Goal: Information Seeking & Learning: Learn about a topic

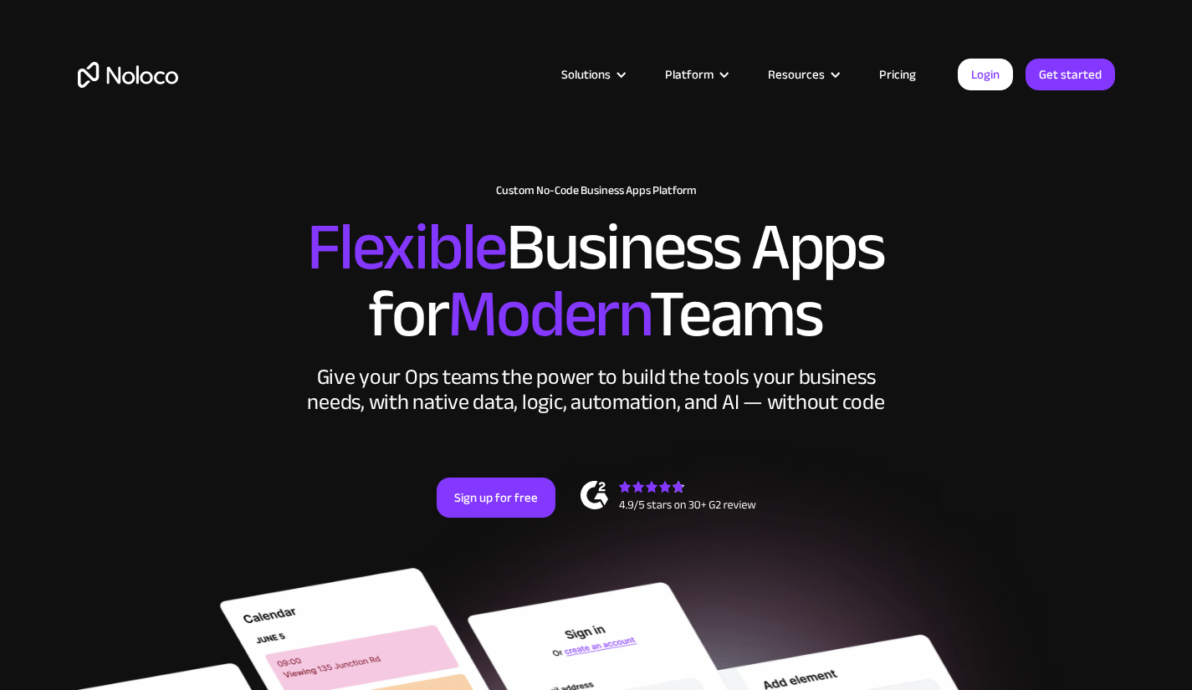
click at [899, 73] on link "Pricing" at bounding box center [897, 75] width 79 height 22
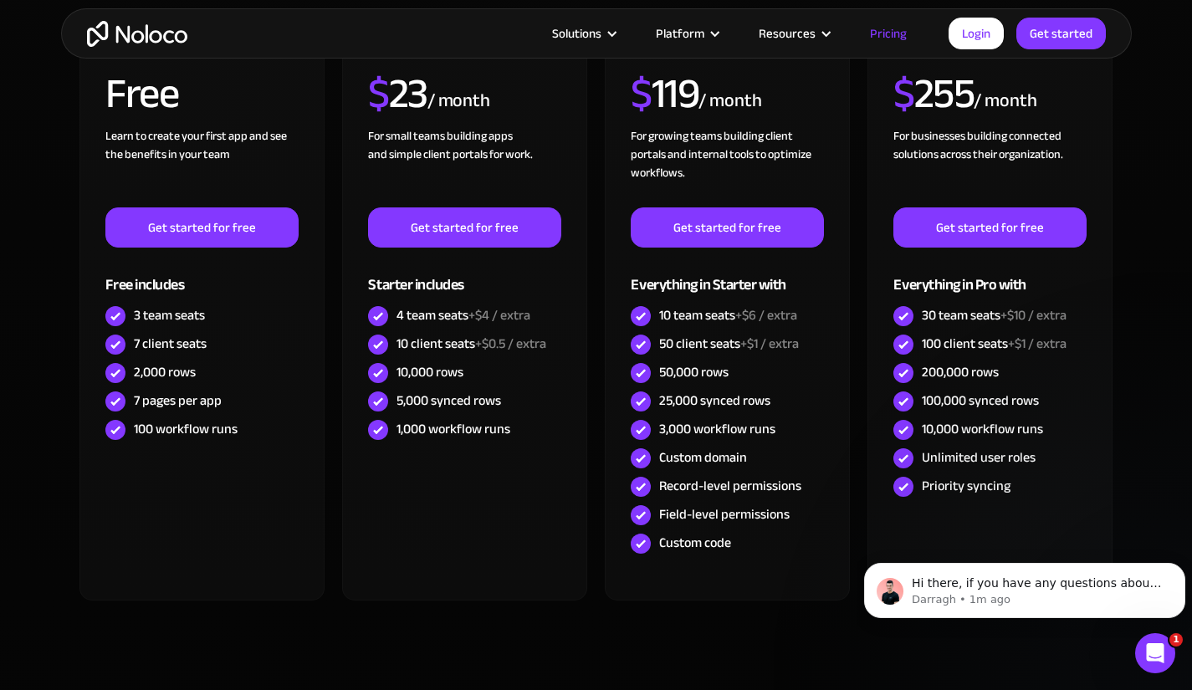
scroll to position [309, 0]
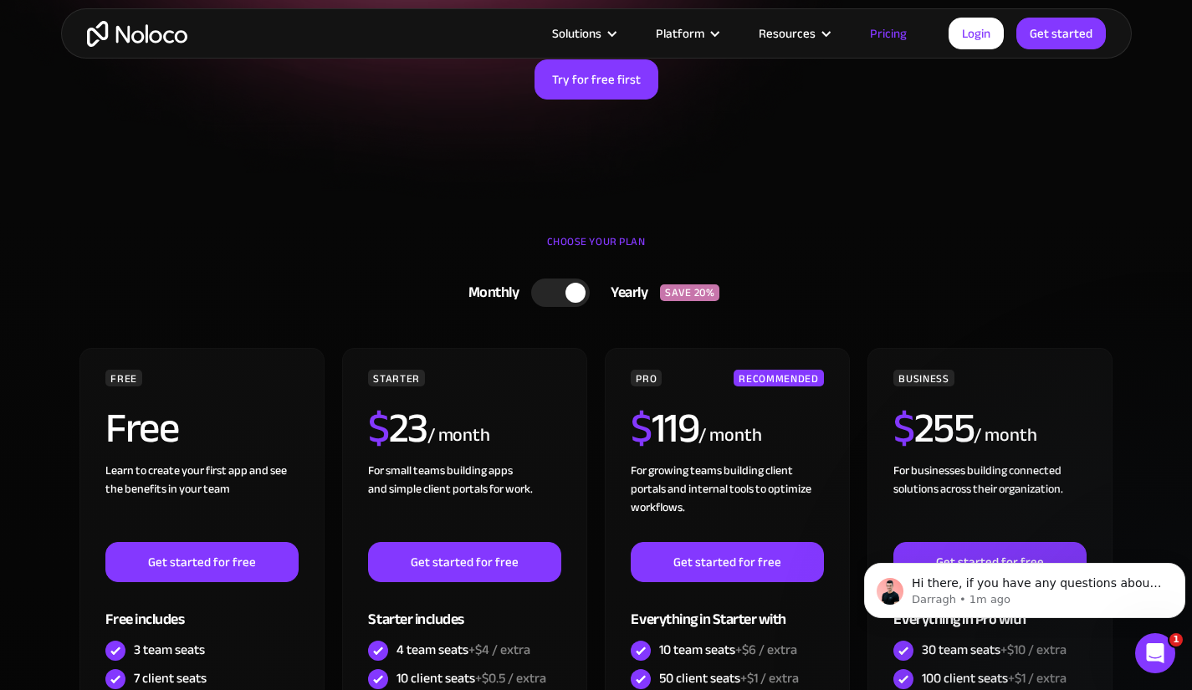
click at [566, 300] on div at bounding box center [560, 293] width 59 height 28
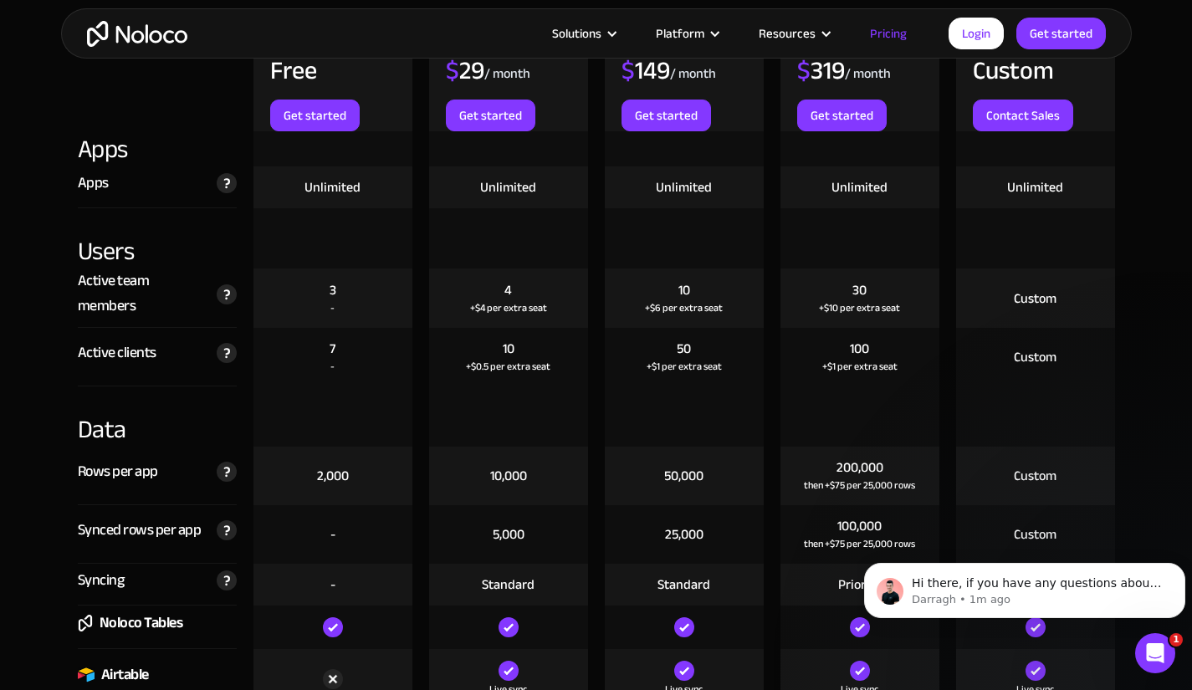
scroll to position [1924, 0]
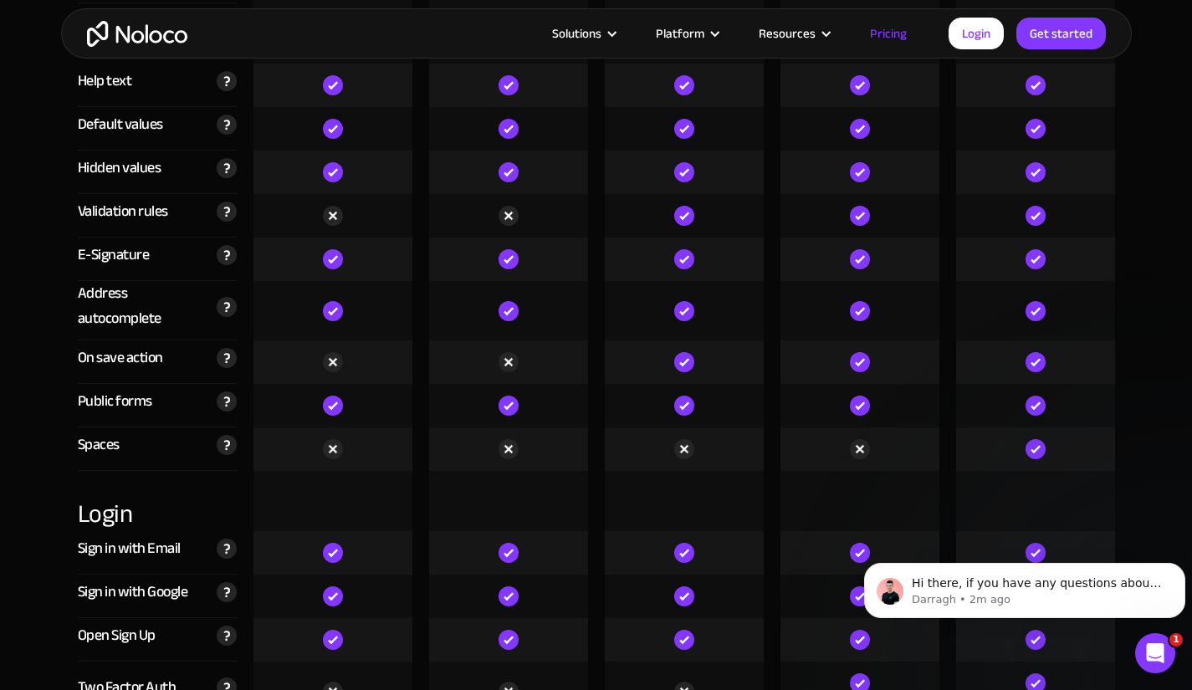
scroll to position [5187, 0]
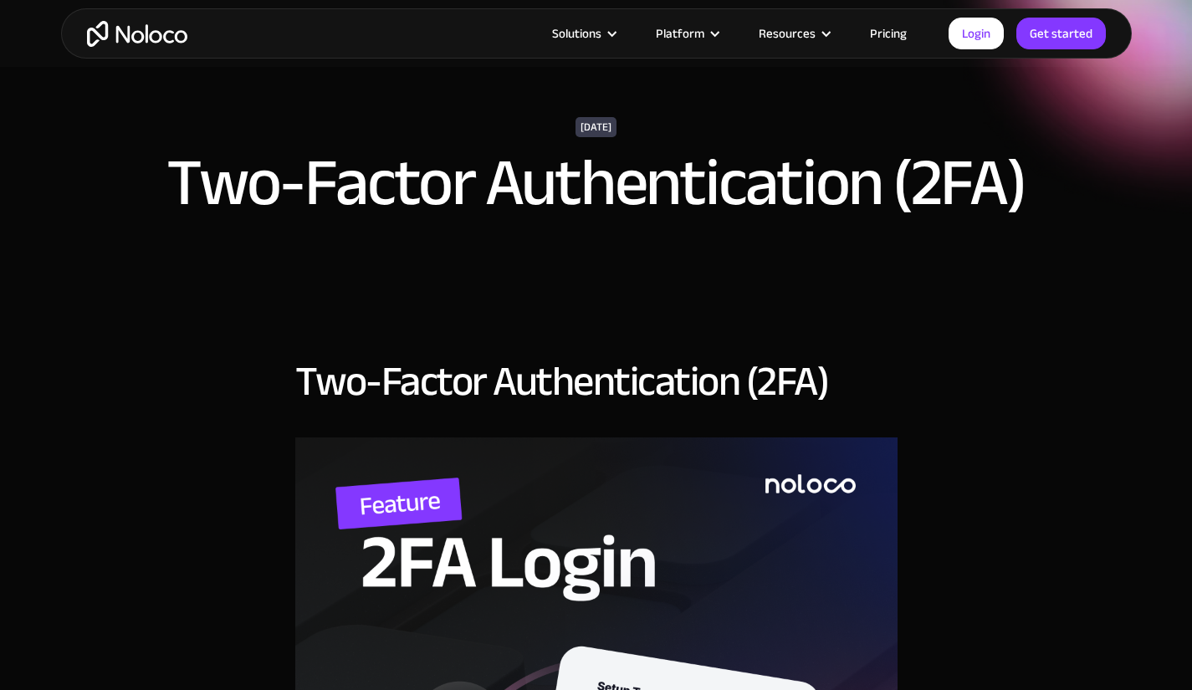
scroll to position [418, 0]
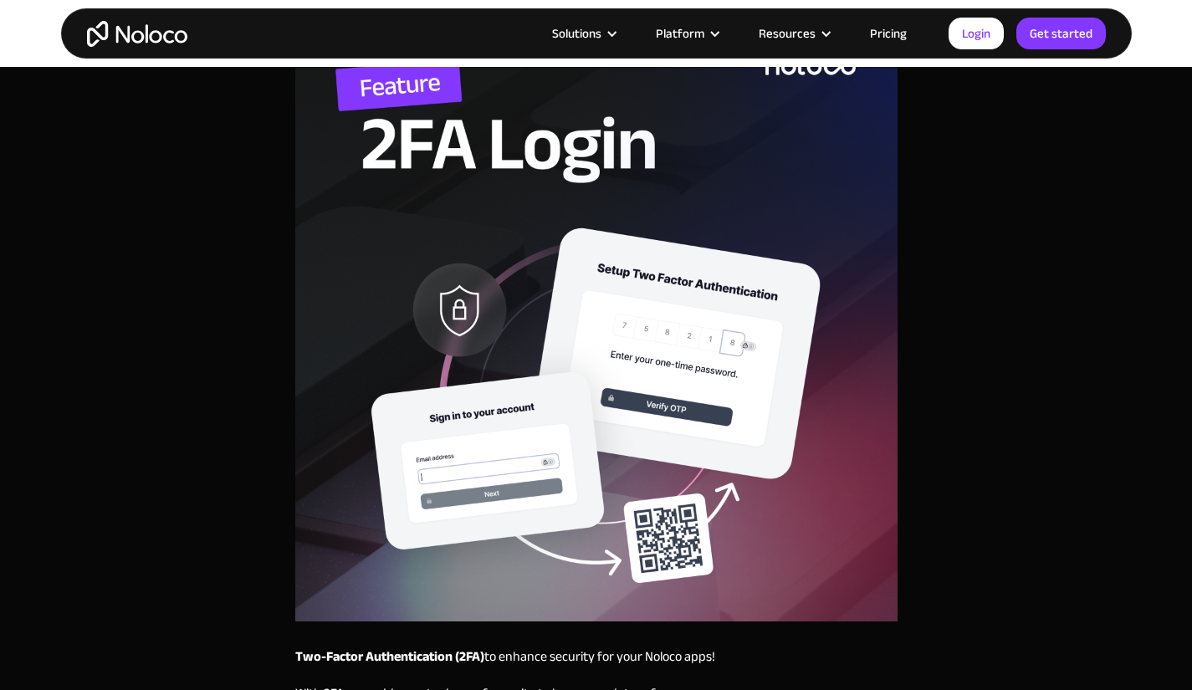
click at [551, 315] on img at bounding box center [596, 320] width 602 height 602
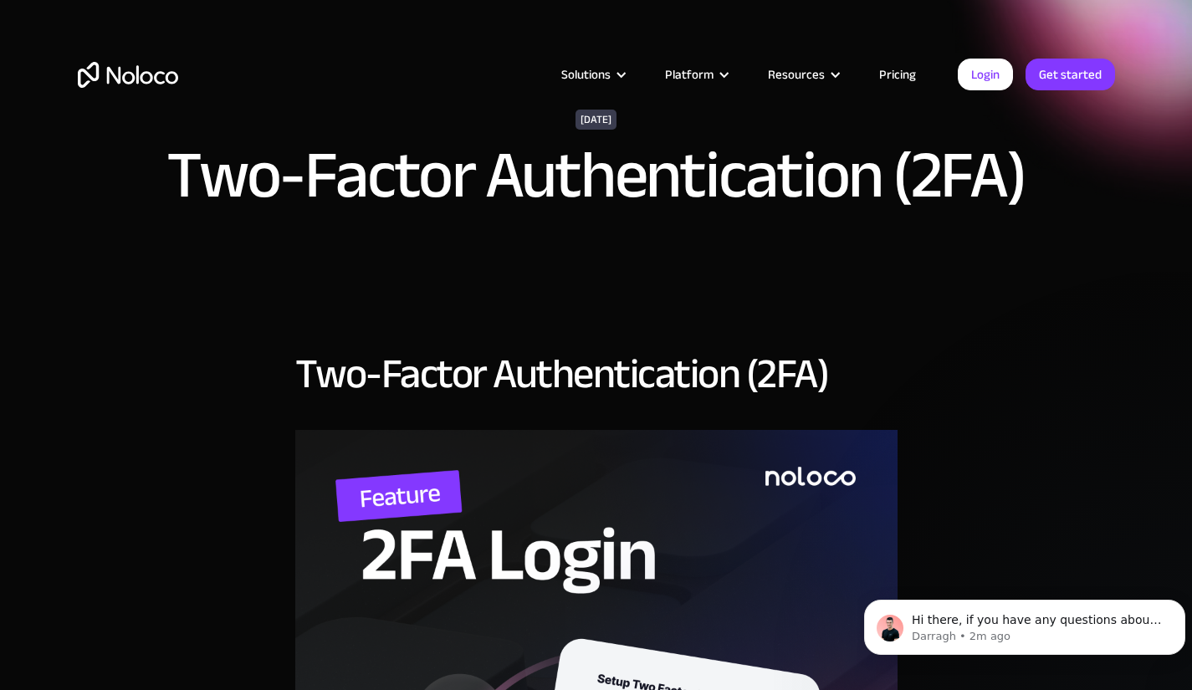
scroll to position [502, 0]
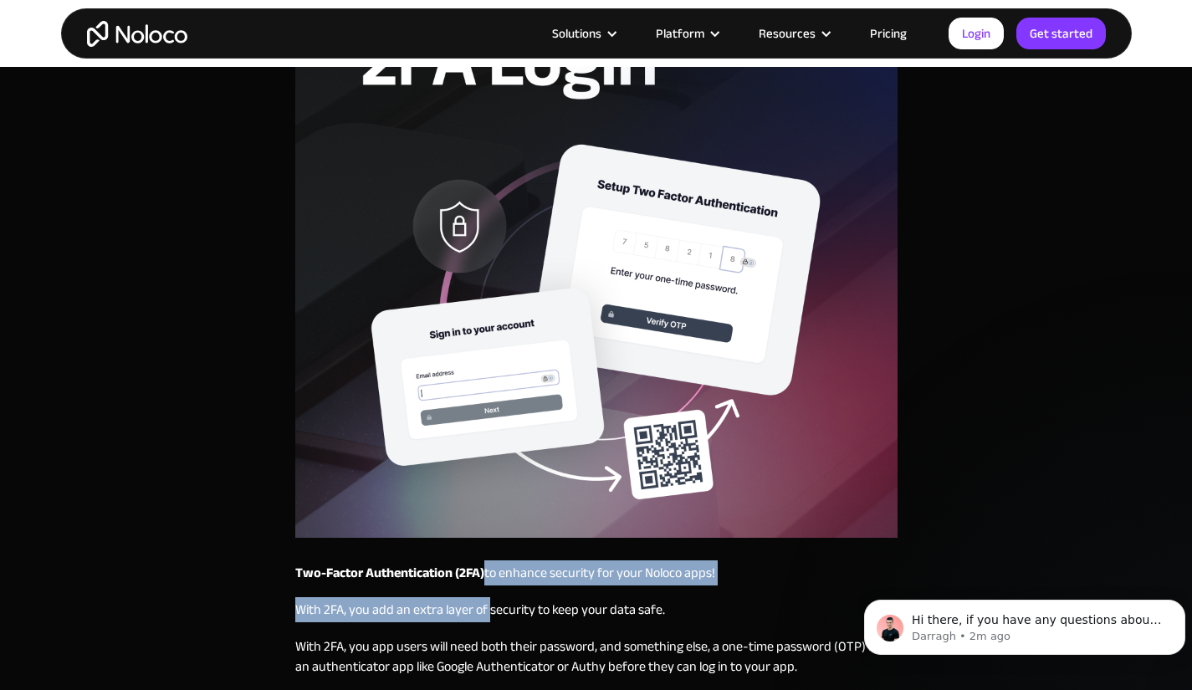
drag, startPoint x: 487, startPoint y: 590, endPoint x: 489, endPoint y: 612, distance: 22.7
click at [489, 612] on div "Two-Factor Authentication (2FA) to enhance security for your Noloco apps! With …" at bounding box center [596, 675] width 602 height 224
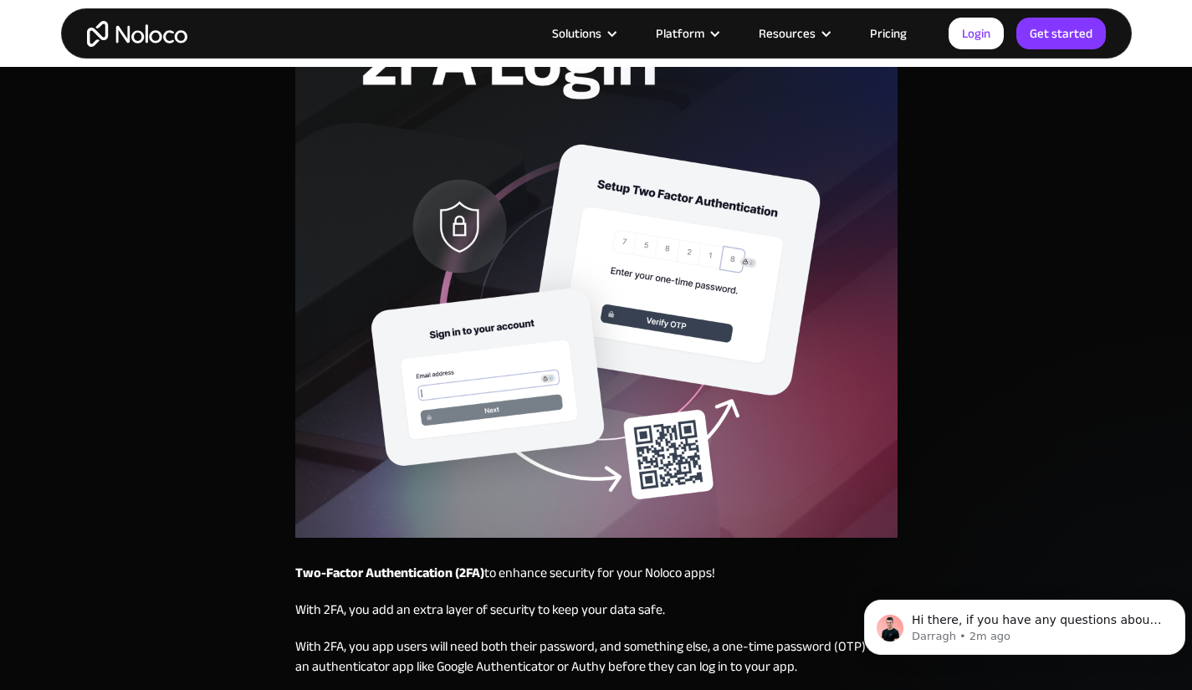
click at [527, 614] on p "With 2FA, you add an extra layer of security to keep your data safe." at bounding box center [596, 610] width 602 height 20
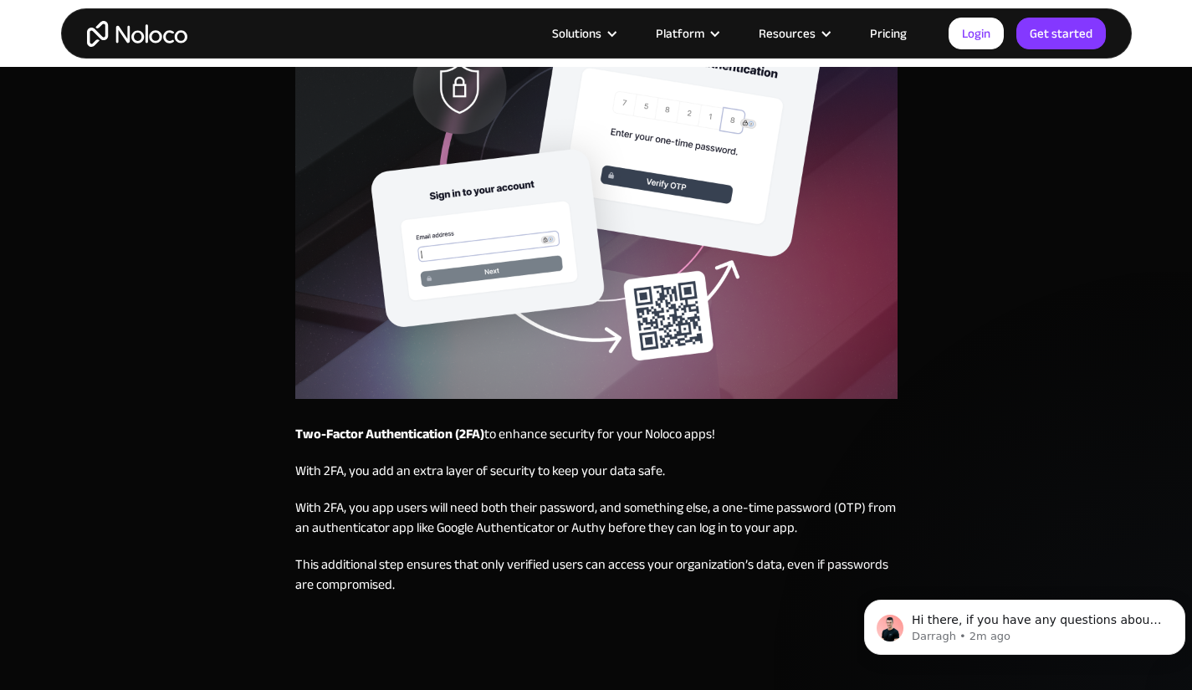
scroll to position [669, 0]
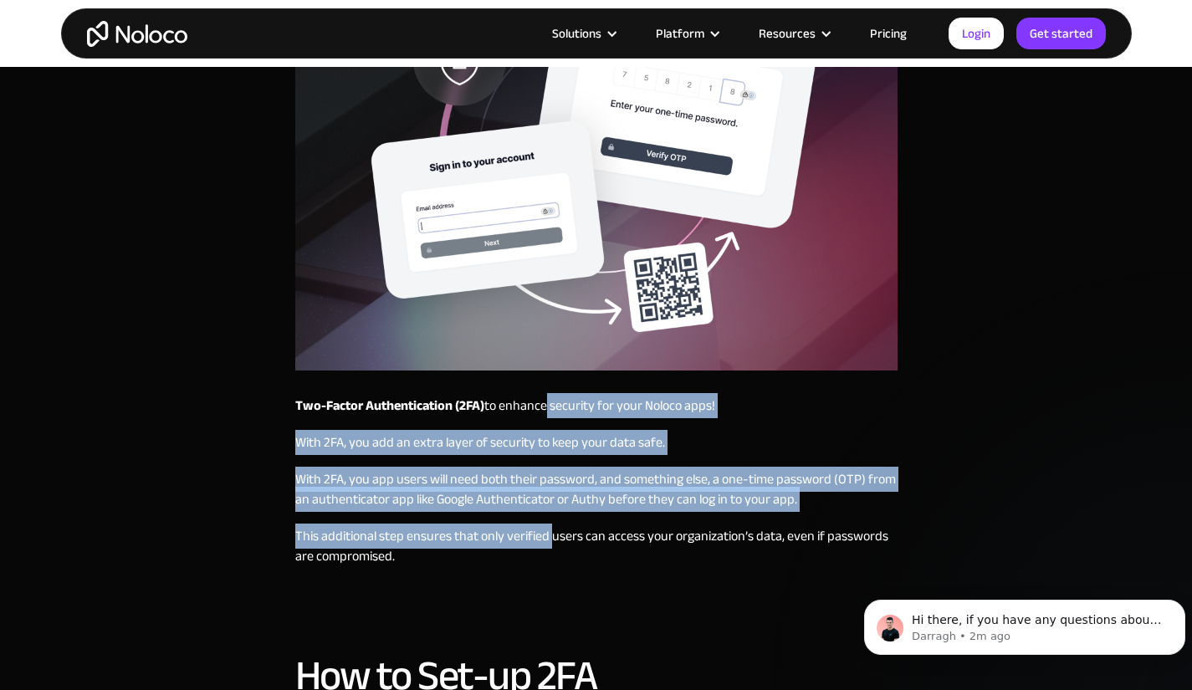
drag, startPoint x: 552, startPoint y: 539, endPoint x: 544, endPoint y: 401, distance: 138.3
click at [544, 401] on div "Two-Factor Authentication (2FA) to enhance security for your Noloco apps! With …" at bounding box center [596, 508] width 602 height 224
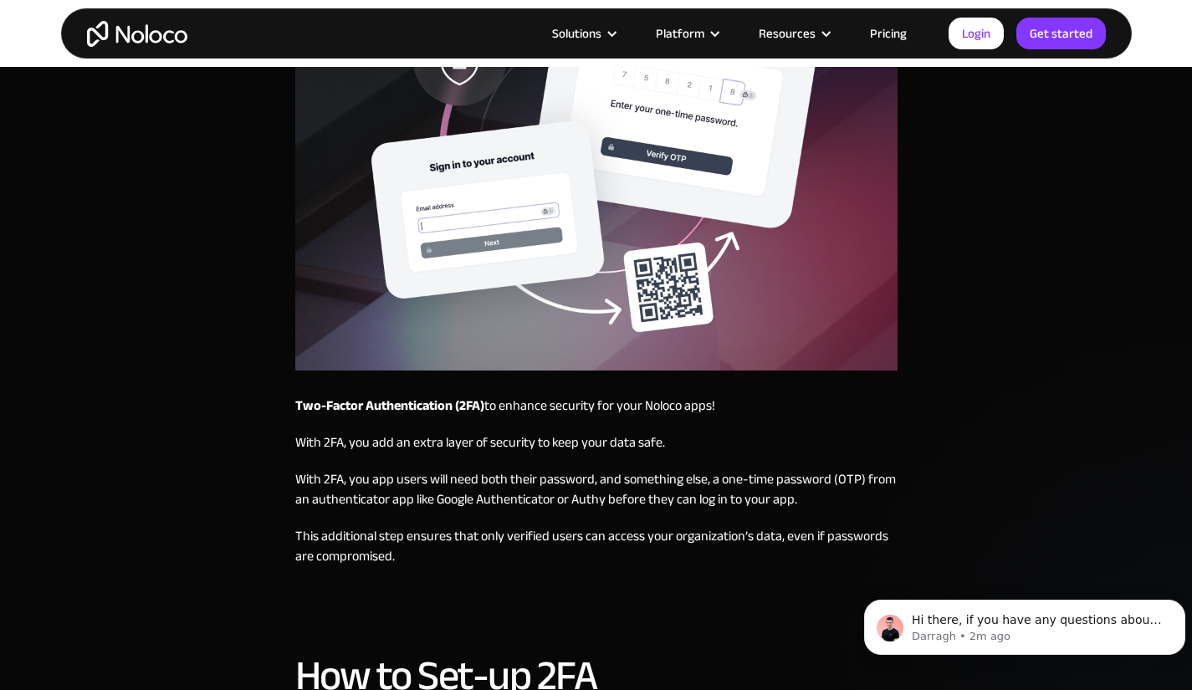
click at [523, 402] on p "Two-Factor Authentication (2FA) to enhance security for your Noloco apps!" at bounding box center [596, 406] width 602 height 20
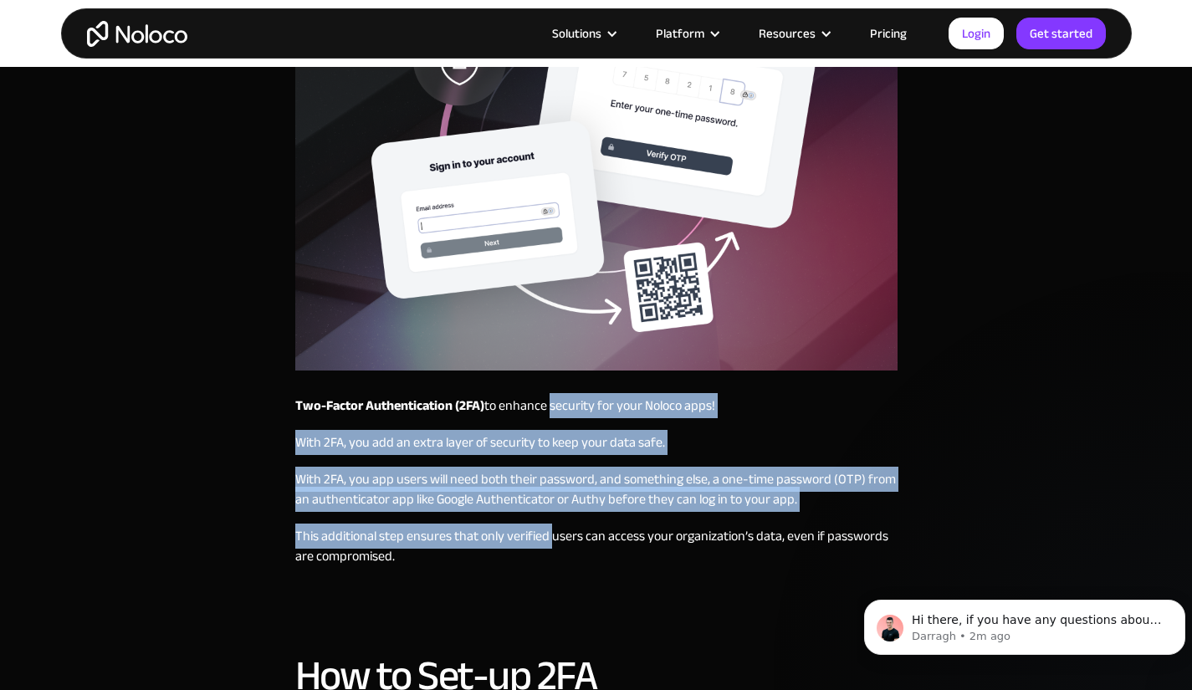
drag, startPoint x: 548, startPoint y: 432, endPoint x: 550, endPoint y: 522, distance: 90.4
click at [550, 522] on div "Two-Factor Authentication (2FA) to enhance security for your Noloco apps! With …" at bounding box center [596, 508] width 602 height 224
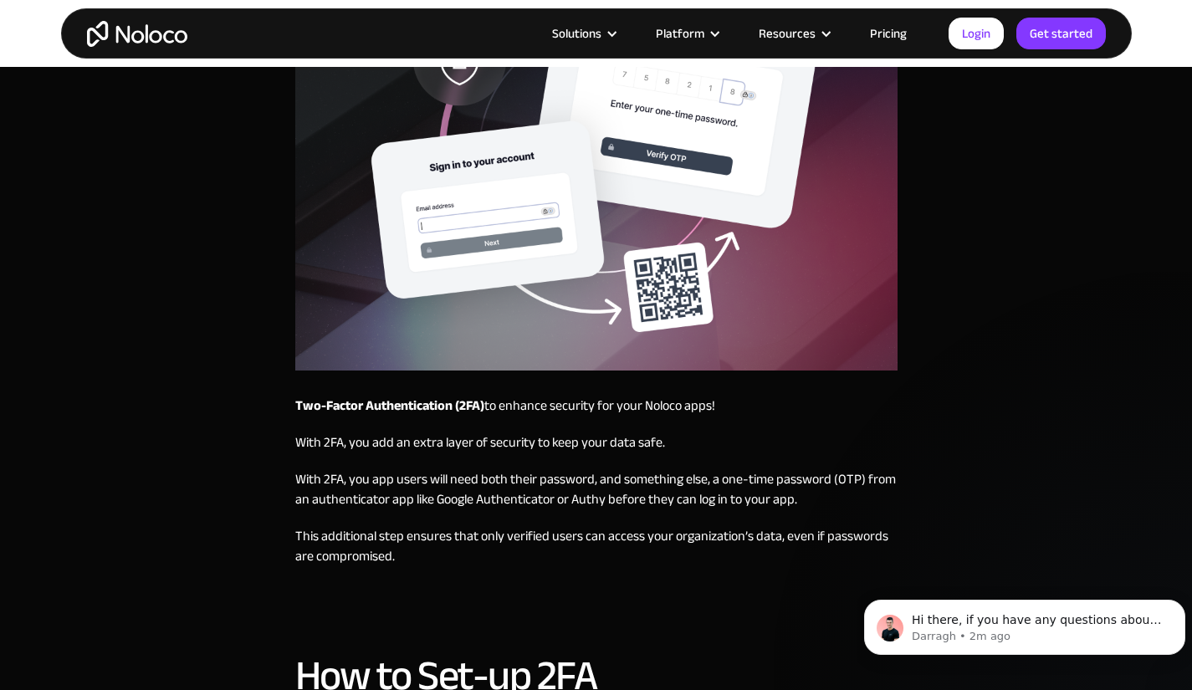
click at [559, 536] on p "This additional step ensures that only verified users can access your organizat…" at bounding box center [596, 546] width 602 height 40
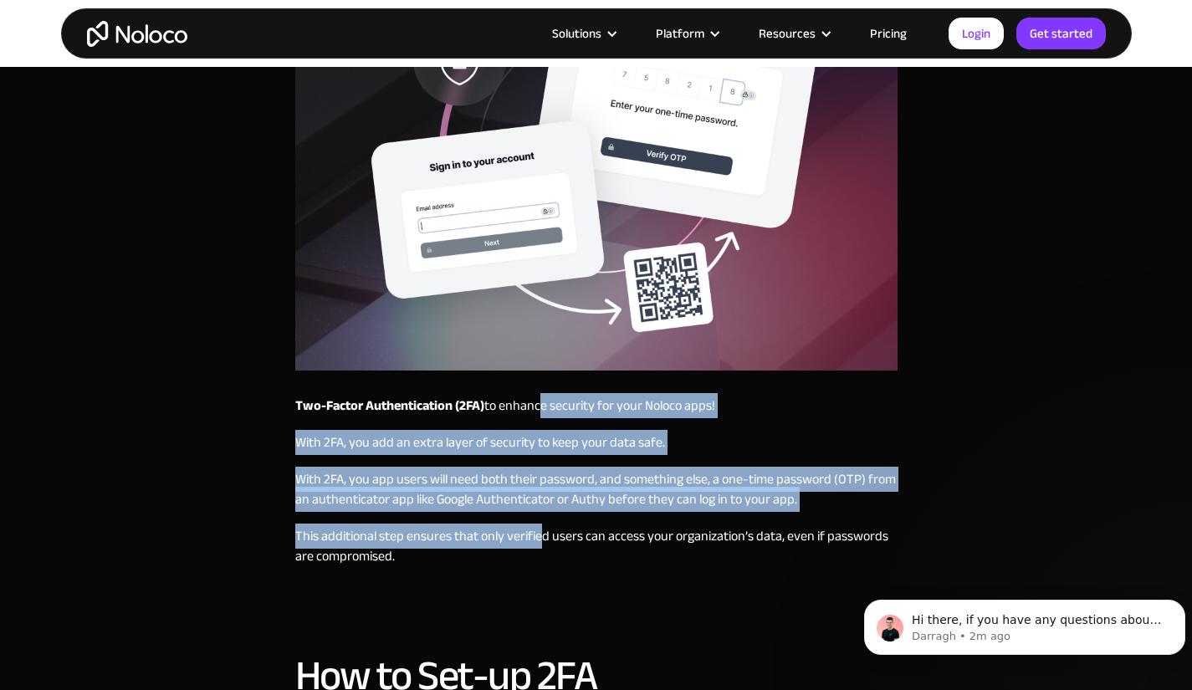
drag, startPoint x: 538, startPoint y: 535, endPoint x: 535, endPoint y: 398, distance: 137.2
click at [535, 398] on div "Two-Factor Authentication (2FA) to enhance security for your Noloco apps! With …" at bounding box center [596, 508] width 602 height 224
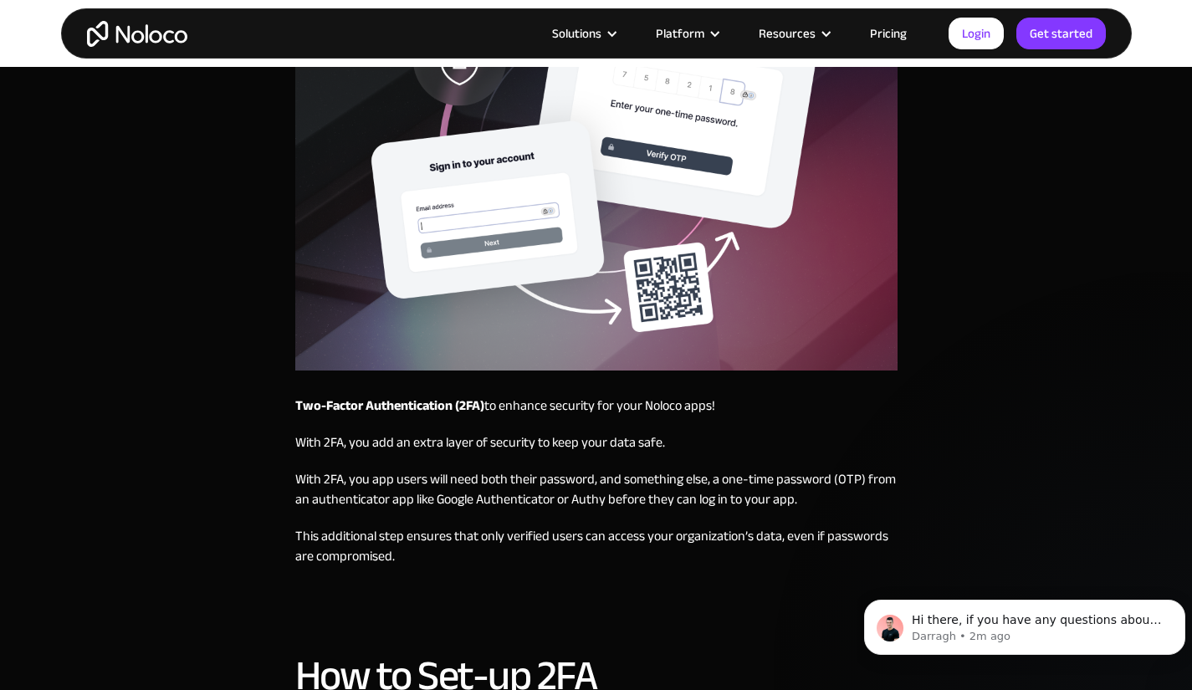
drag, startPoint x: 514, startPoint y: 402, endPoint x: 524, endPoint y: 404, distance: 10.3
click at [516, 402] on p "Two-Factor Authentication (2FA) to enhance security for your Noloco apps!" at bounding box center [596, 406] width 602 height 20
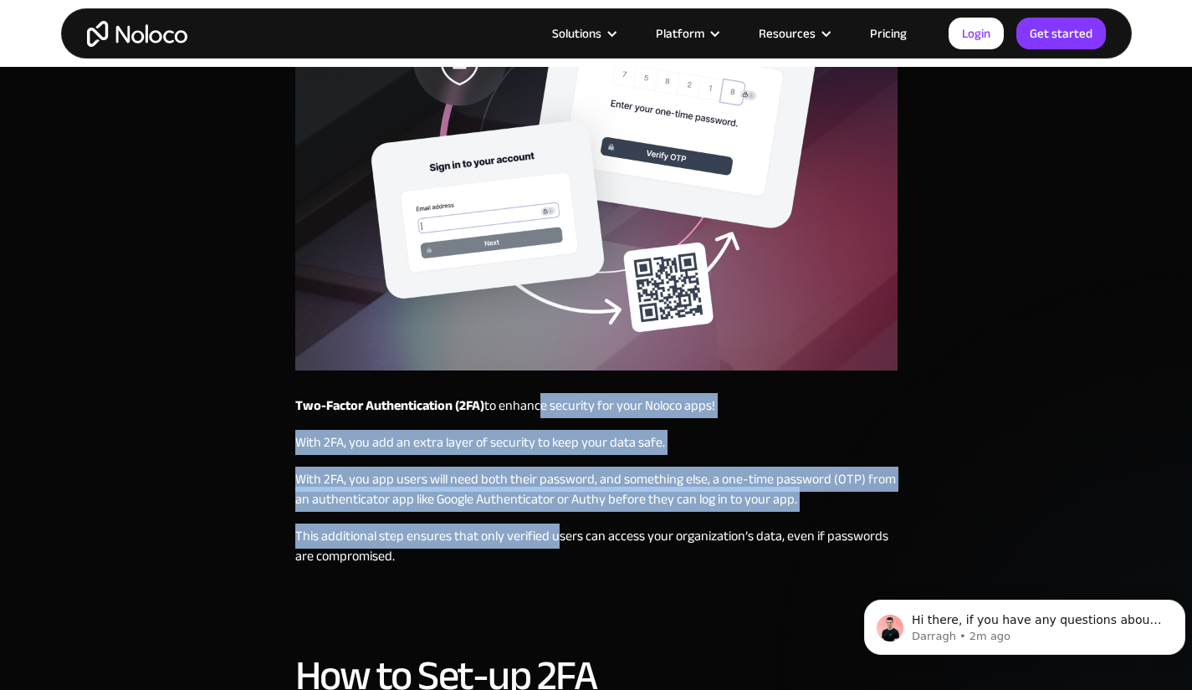
drag, startPoint x: 540, startPoint y: 405, endPoint x: 556, endPoint y: 530, distance: 126.5
click at [556, 530] on div "Two-Factor Authentication (2FA) to enhance security for your Noloco apps! With …" at bounding box center [596, 508] width 602 height 224
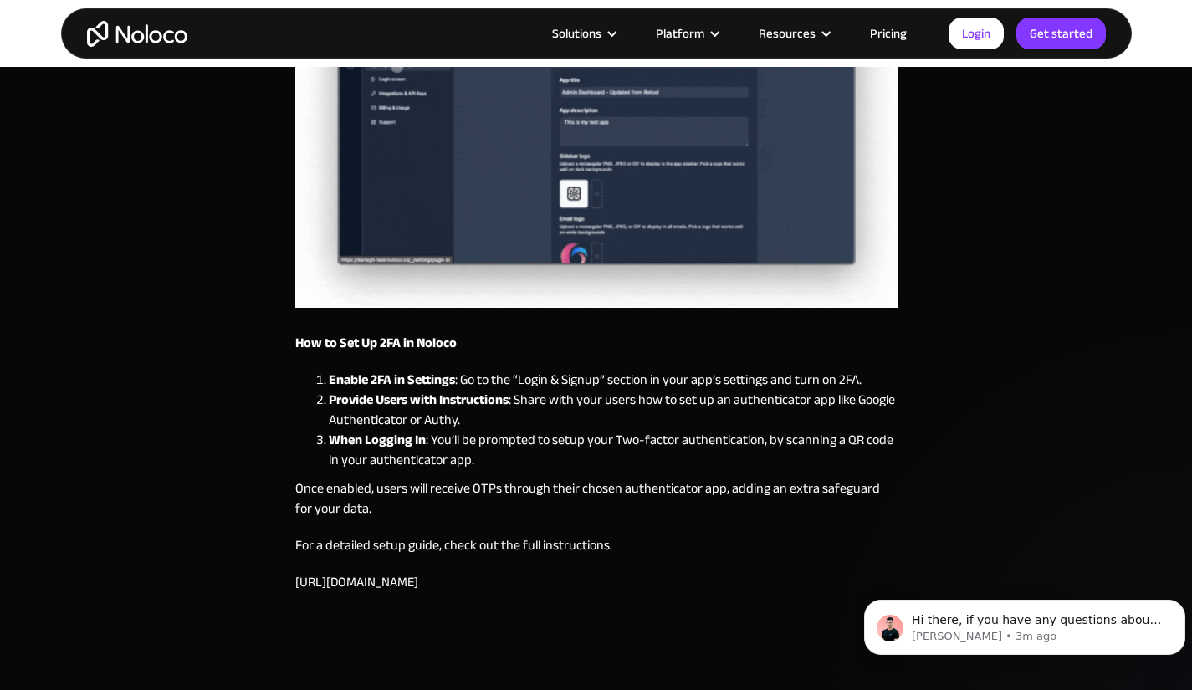
scroll to position [1506, 0]
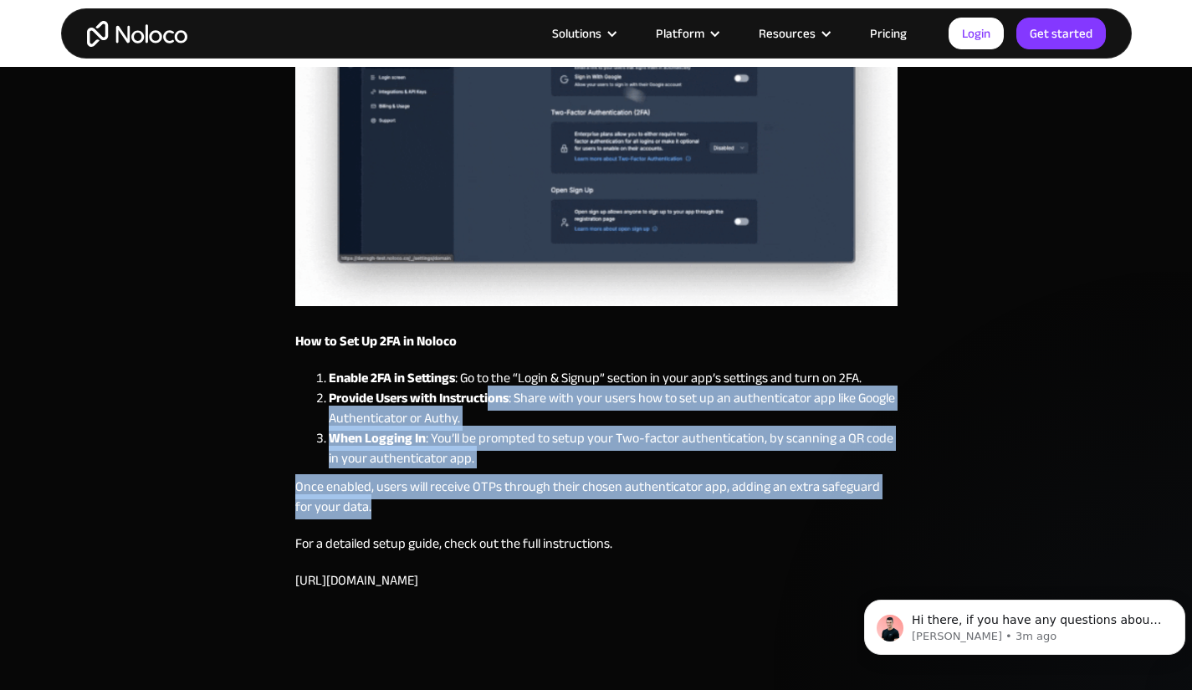
drag, startPoint x: 490, startPoint y: 500, endPoint x: 476, endPoint y: 388, distance: 113.0
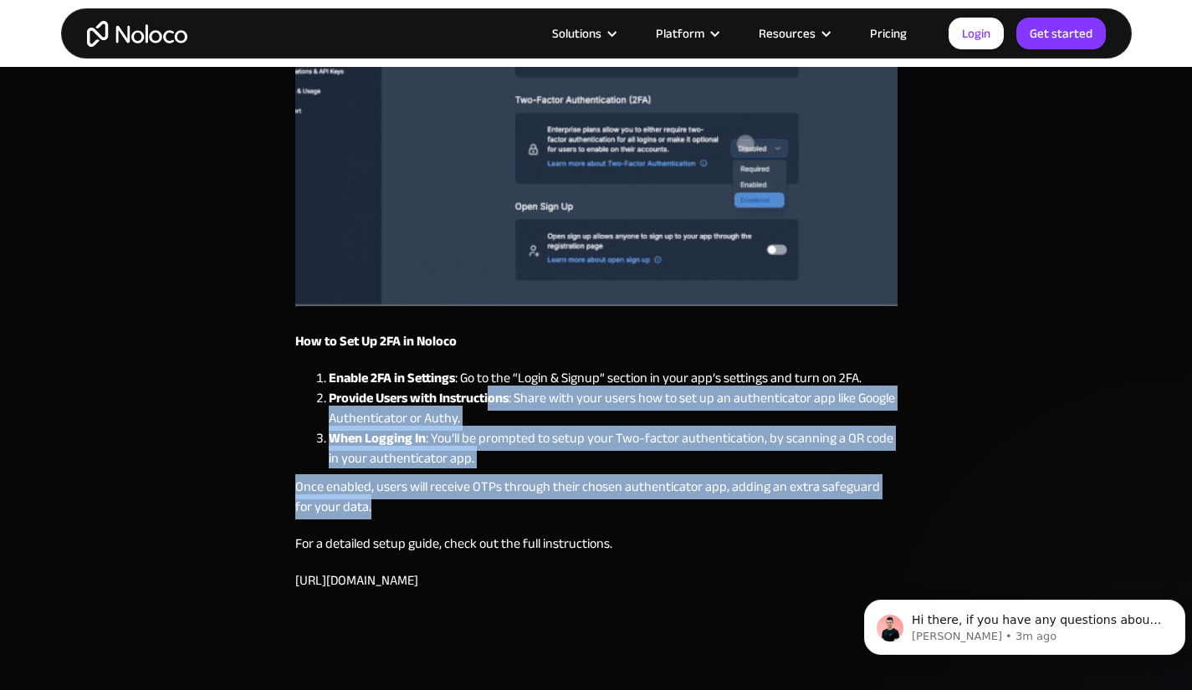
click at [494, 391] on div "How to Set Up 2FA in Noloco Enable 2FA in Settings : Go to the “Login & Signup”…" at bounding box center [596, 469] width 602 height 276
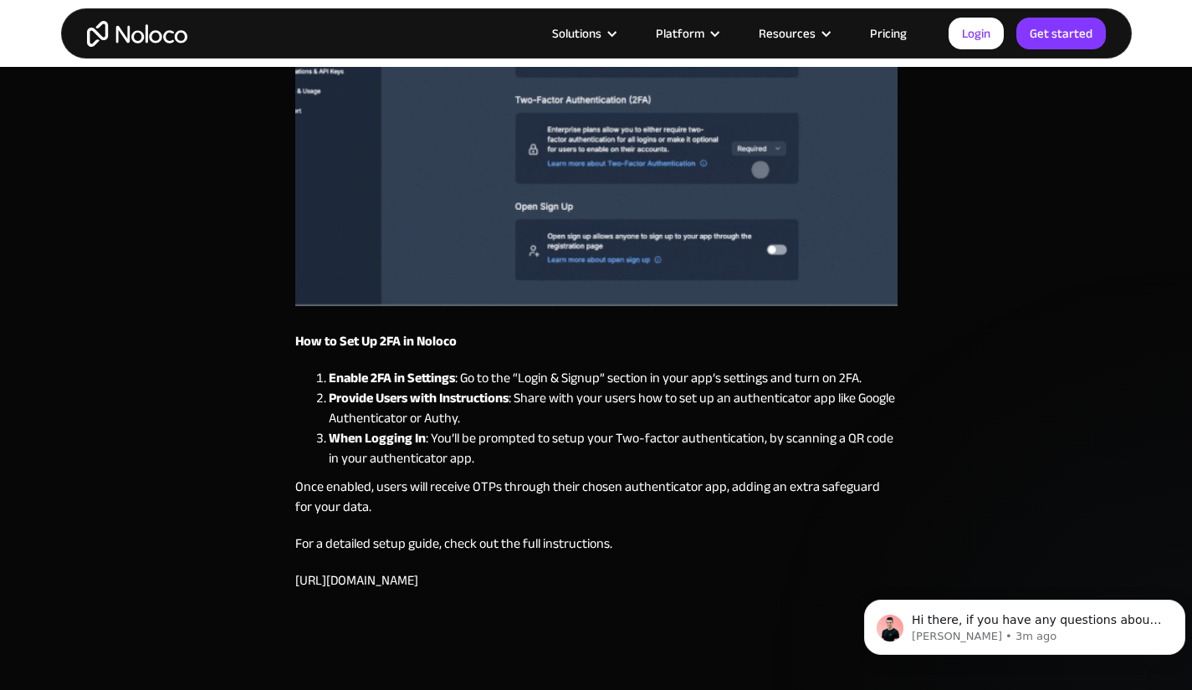
click at [458, 386] on strong "Provide Users with Instructions" at bounding box center [419, 398] width 180 height 25
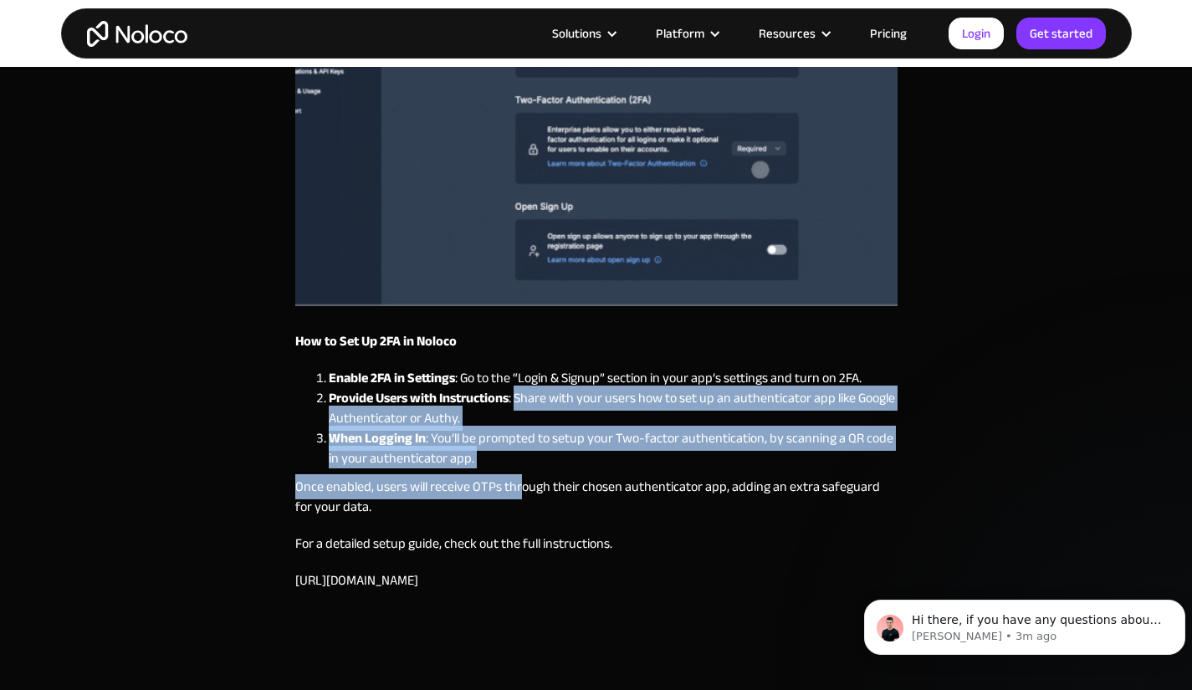
drag, startPoint x: 519, startPoint y: 390, endPoint x: 518, endPoint y: 499, distance: 108.8
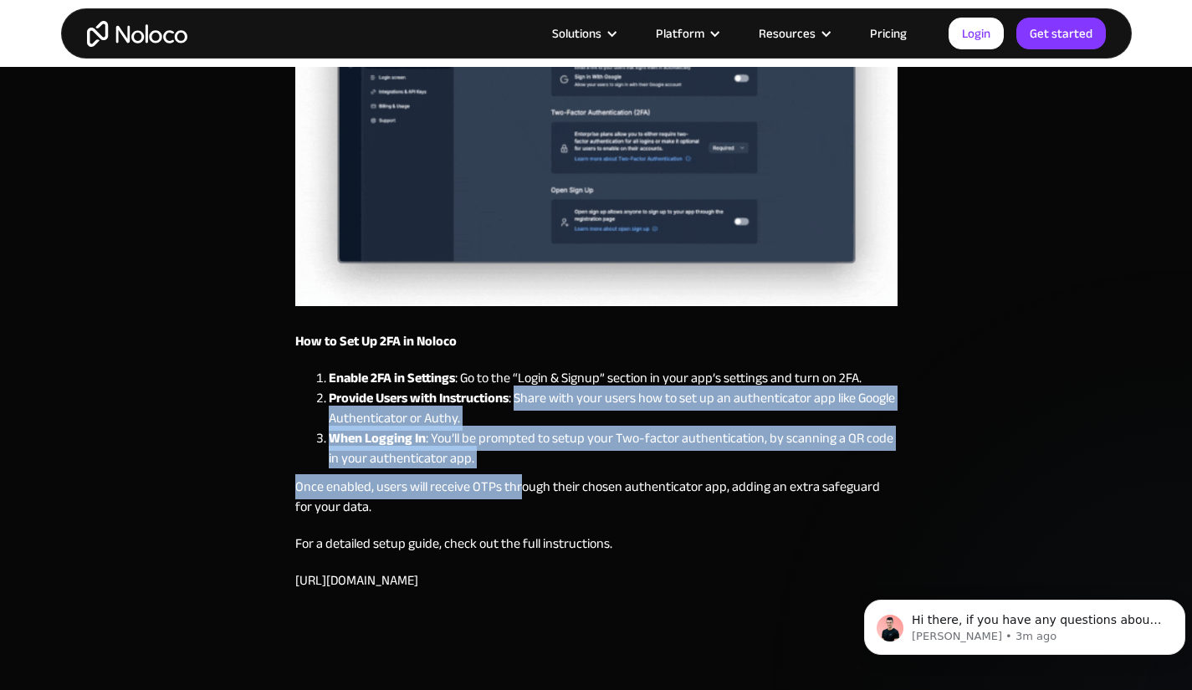
click at [518, 499] on div "How to Set Up 2FA in Noloco Enable 2FA in Settings : Go to the “Login & Signup”…" at bounding box center [596, 469] width 602 height 276
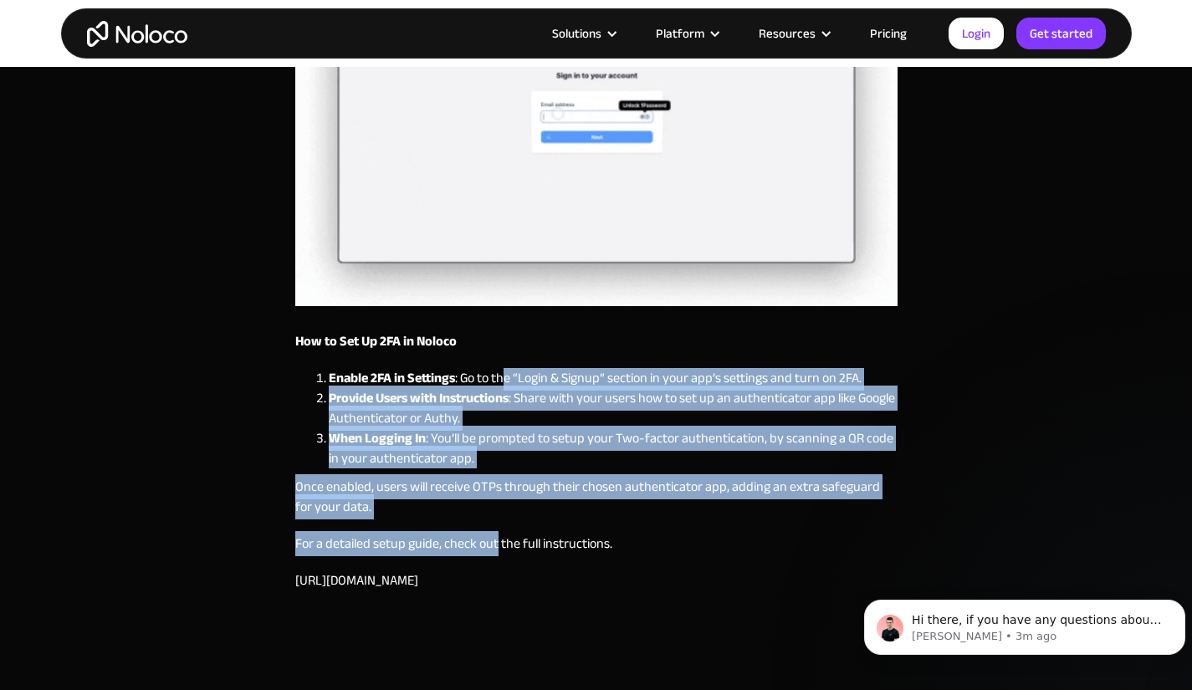
drag, startPoint x: 496, startPoint y: 542, endPoint x: 470, endPoint y: 371, distance: 173.5
click at [505, 368] on div "How to Set Up 2FA in Noloco Enable 2FA in Settings : Go to the “Login & Signup”…" at bounding box center [596, 469] width 602 height 276
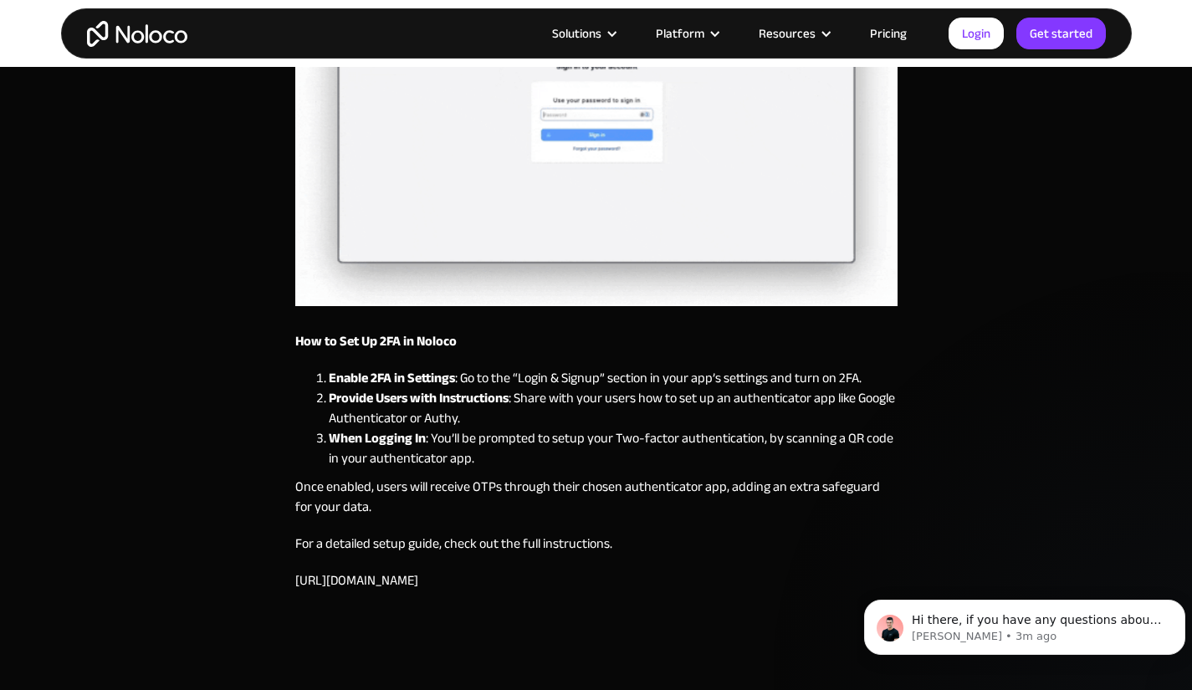
drag, startPoint x: 460, startPoint y: 374, endPoint x: 469, endPoint y: 377, distance: 9.5
click at [463, 375] on li "Enable 2FA in Settings : Go to the “Login & Signup” section in your app’s setti…" at bounding box center [613, 378] width 569 height 20
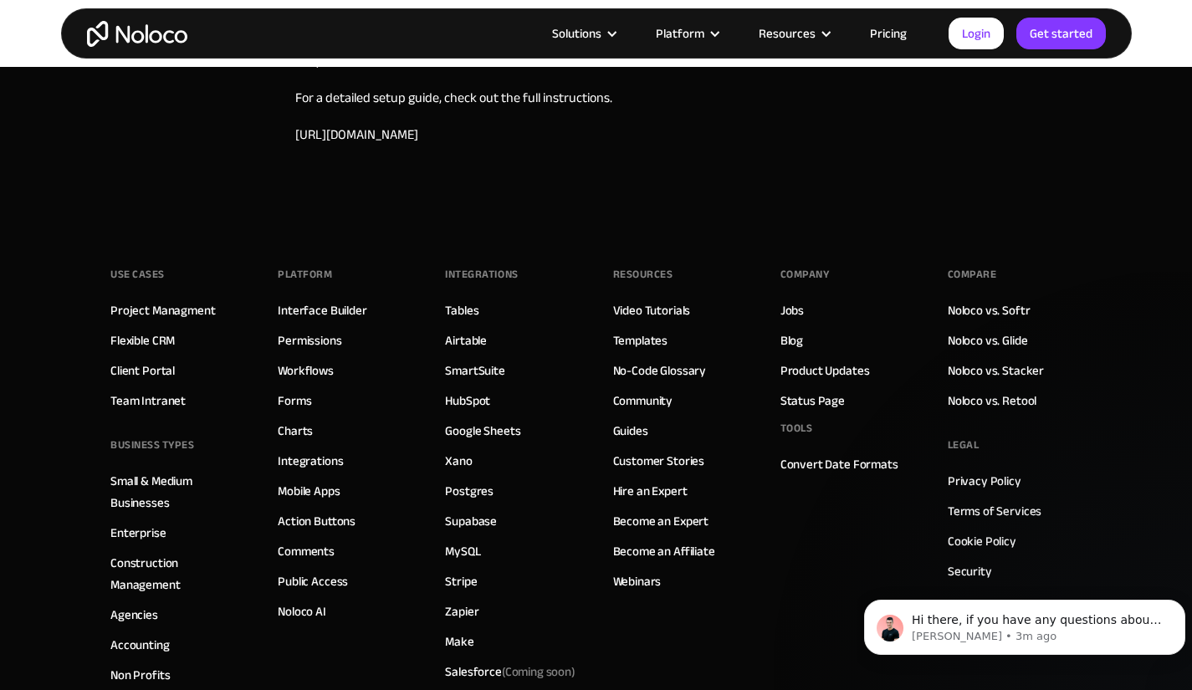
scroll to position [1529, 0]
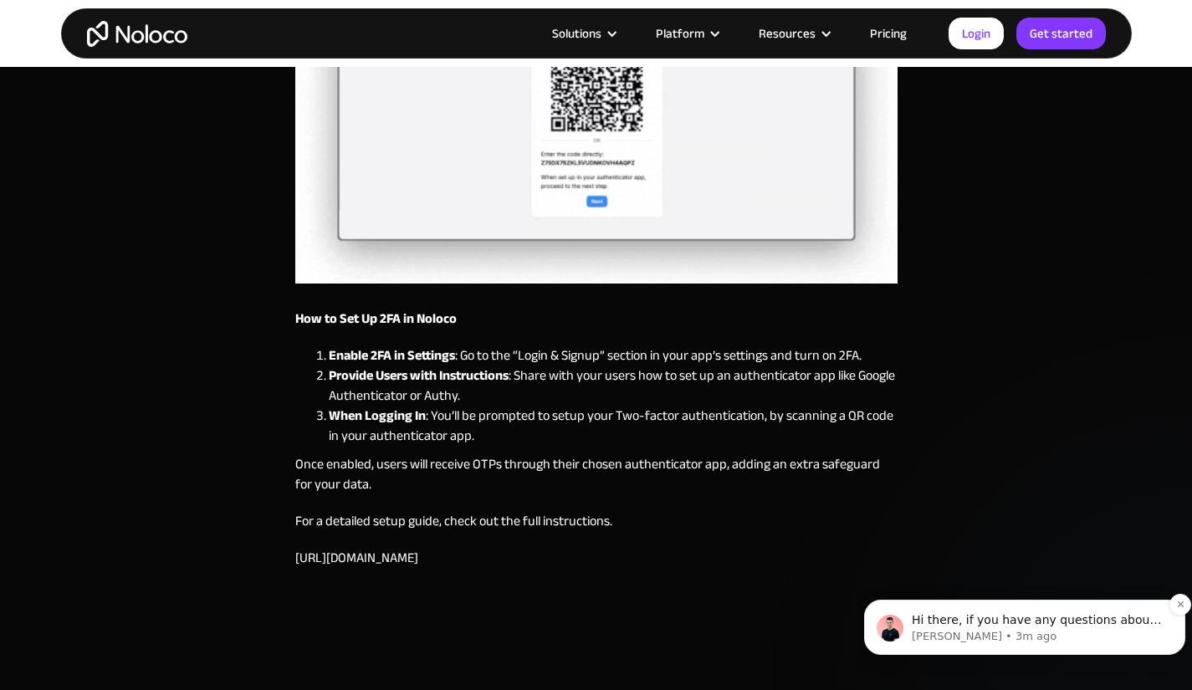
click at [1085, 617] on p "Hi there, if you have any questions about our pricing, just let us know! Darragh" at bounding box center [1038, 620] width 253 height 17
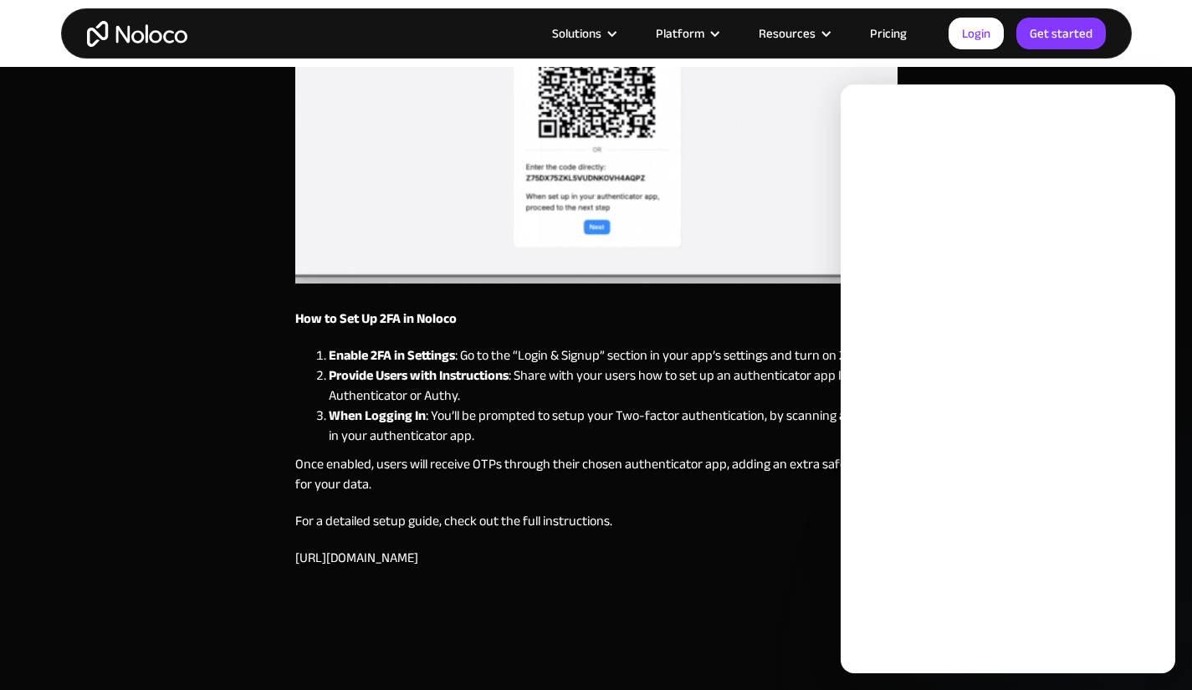
scroll to position [0, 0]
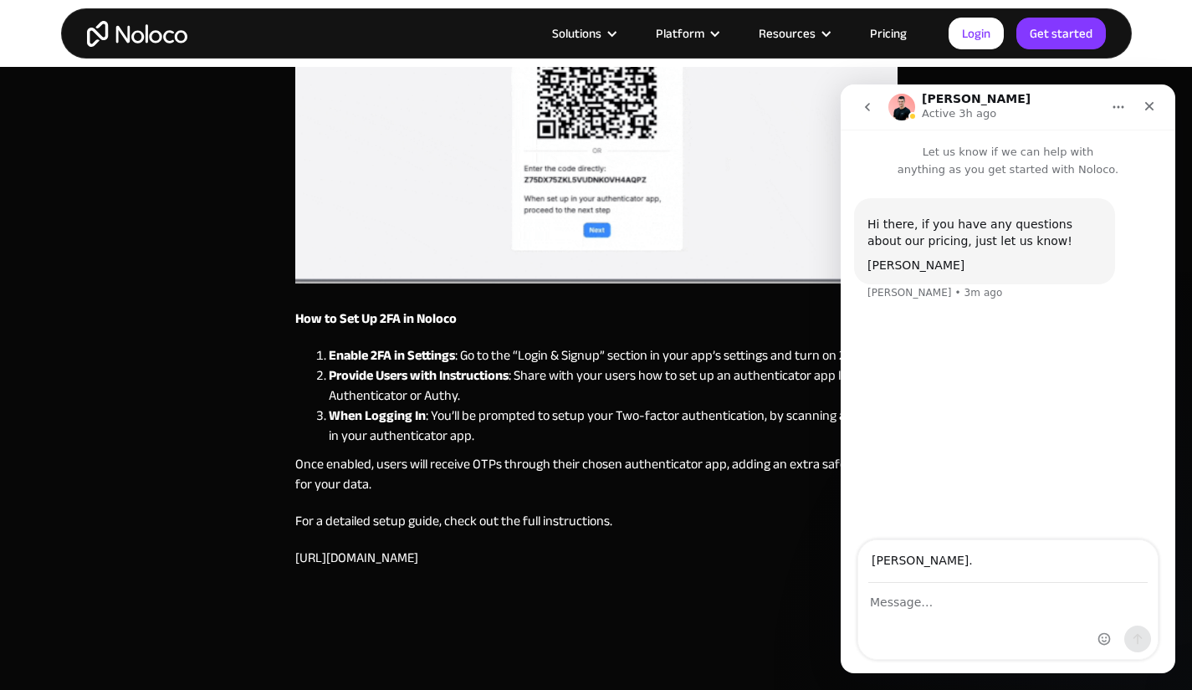
type input "alex.budgell@endeavourgrp.ca"
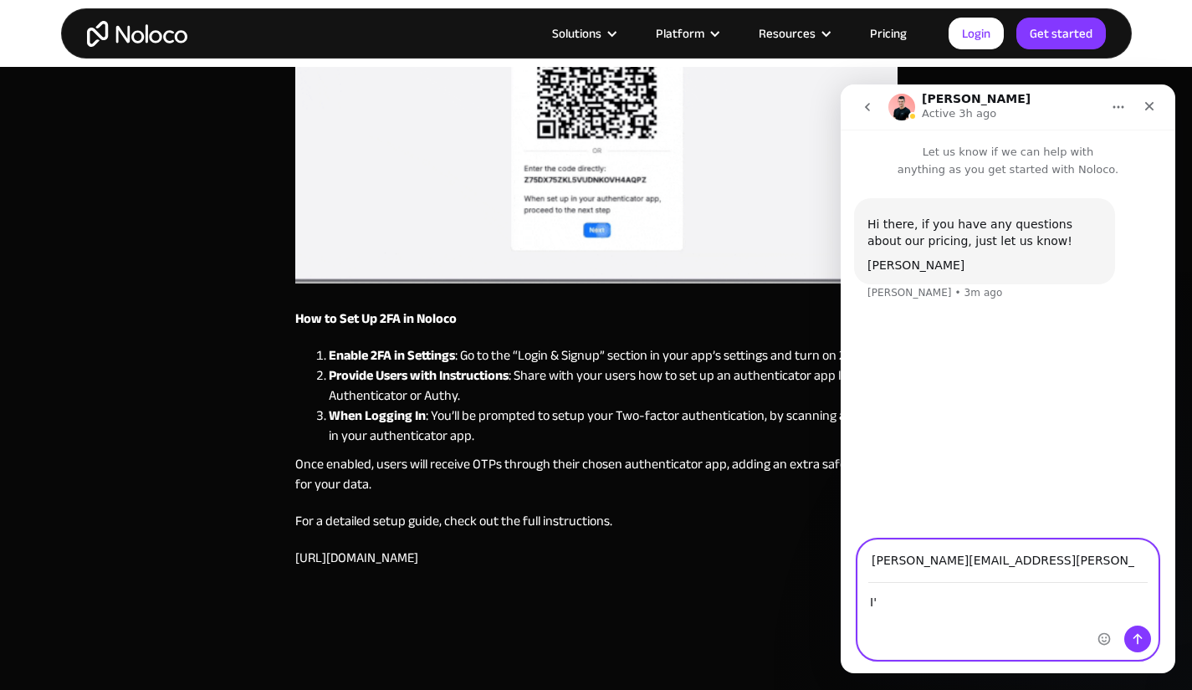
type textarea "I"
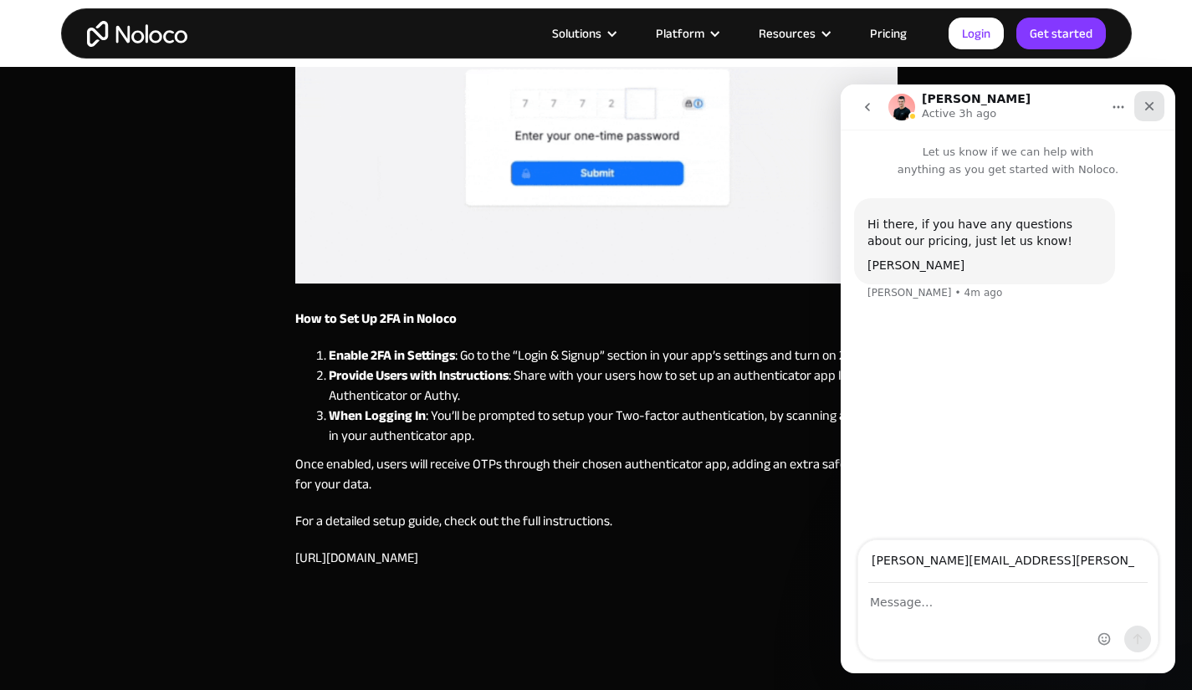
click at [1141, 105] on div "Close" at bounding box center [1150, 106] width 30 height 30
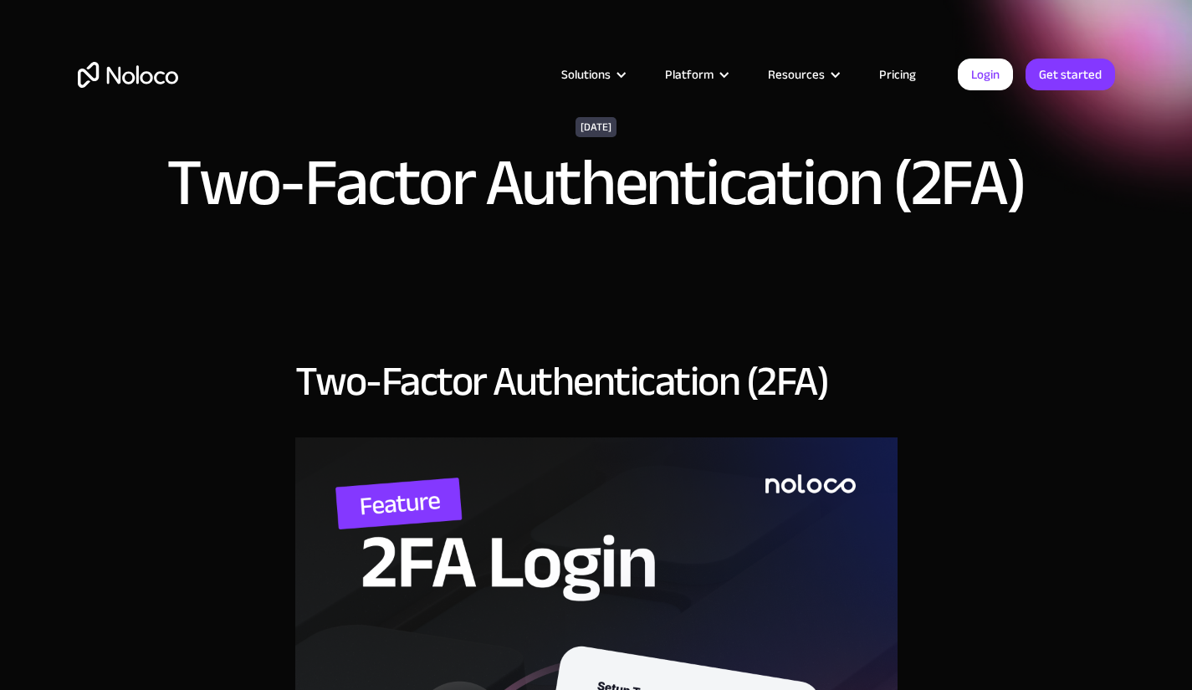
click at [900, 73] on link "Pricing" at bounding box center [897, 75] width 79 height 22
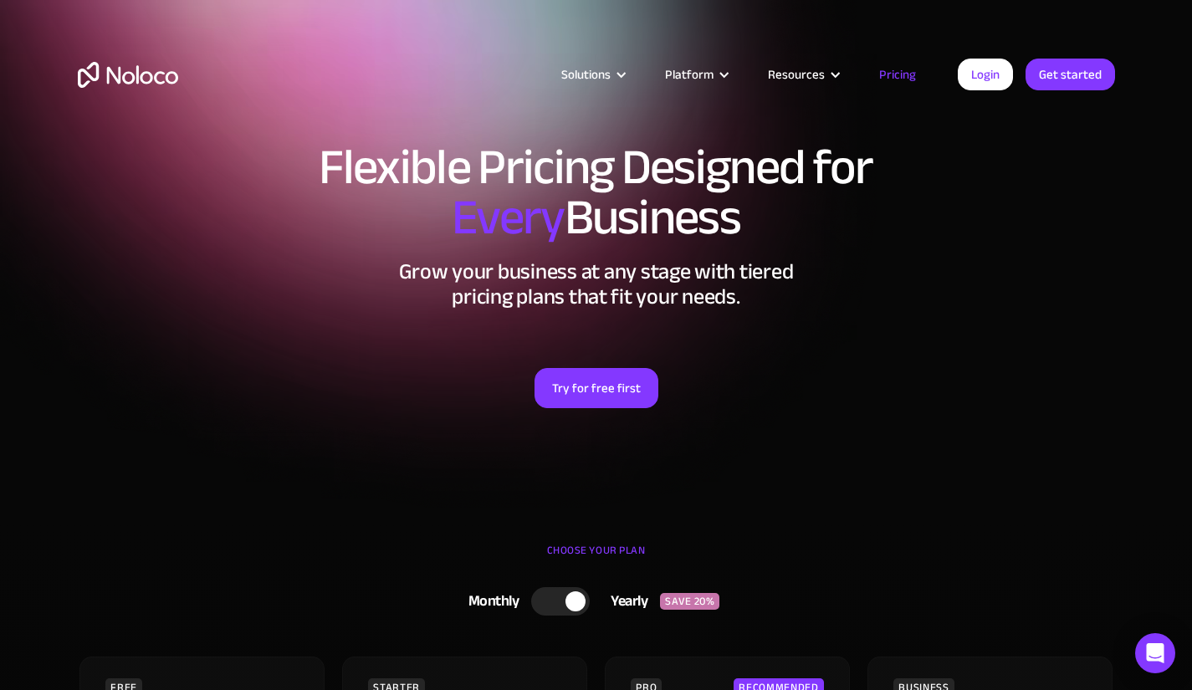
click at [146, 86] on img "home" at bounding box center [128, 75] width 100 height 26
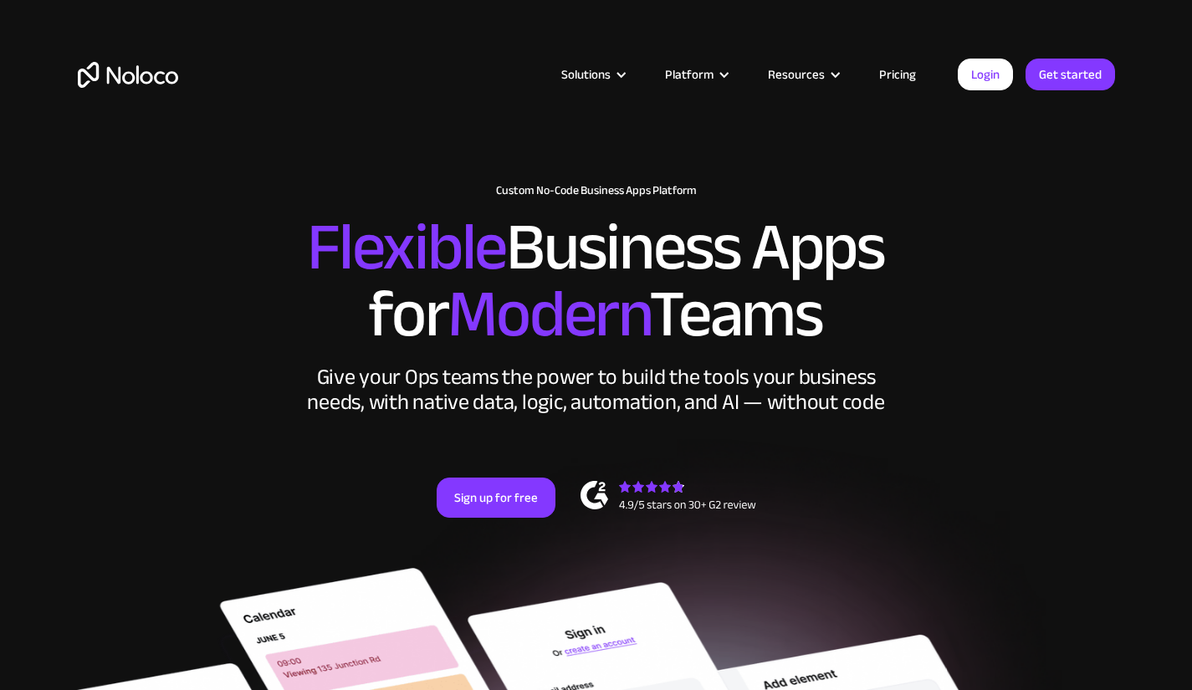
click at [120, 70] on img "home" at bounding box center [128, 75] width 100 height 26
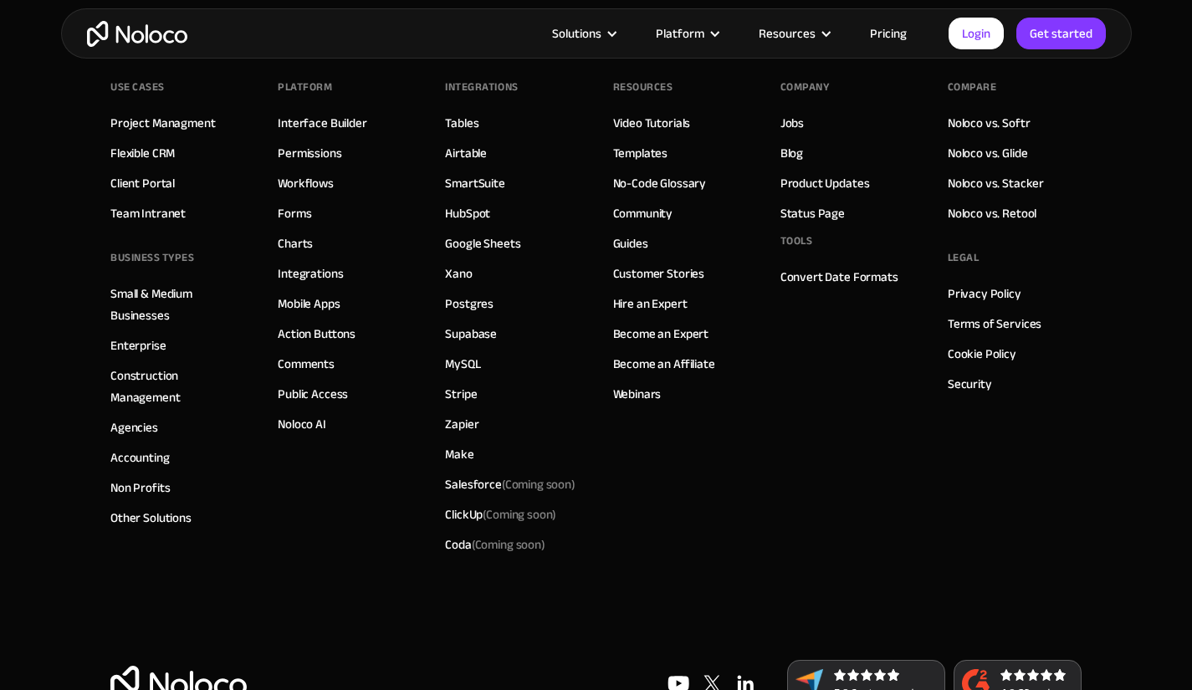
scroll to position [9503, 0]
